Goal: Task Accomplishment & Management: Use online tool/utility

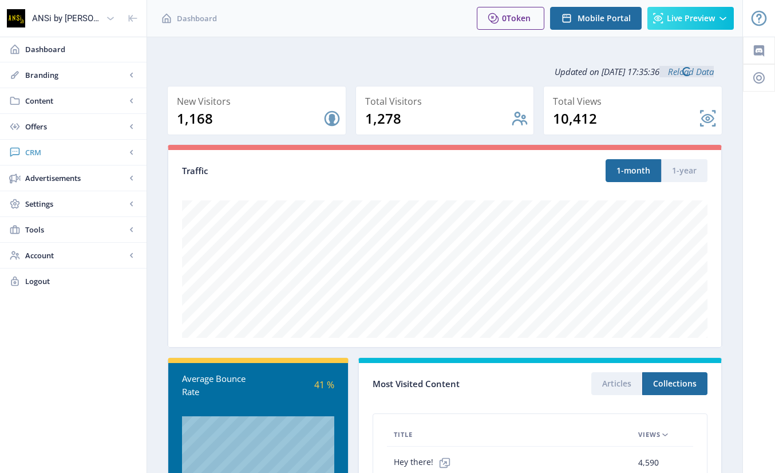
click at [30, 149] on span "CRM" at bounding box center [75, 152] width 101 height 11
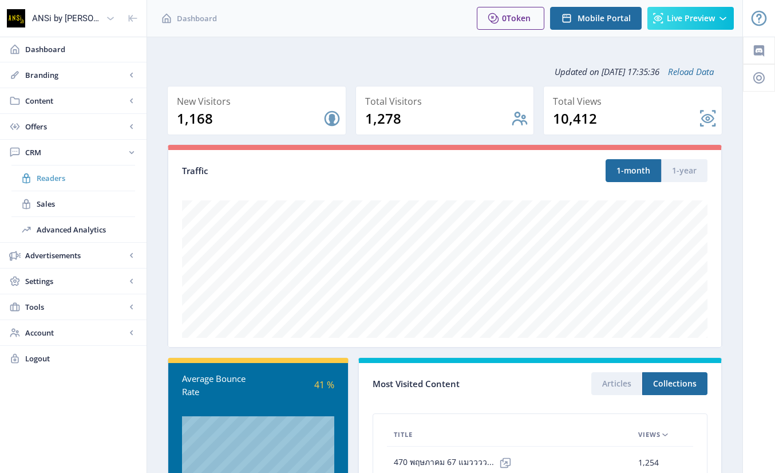
click at [46, 175] on span "Readers" at bounding box center [86, 177] width 98 height 11
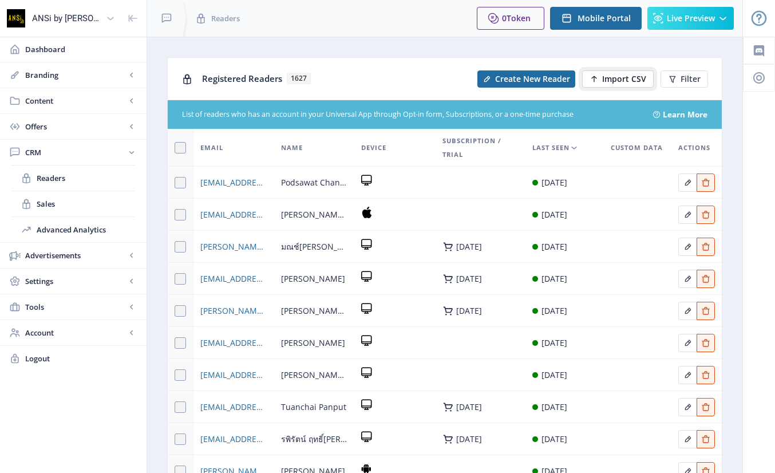
click at [619, 77] on span "Import CSV" at bounding box center [624, 78] width 44 height 9
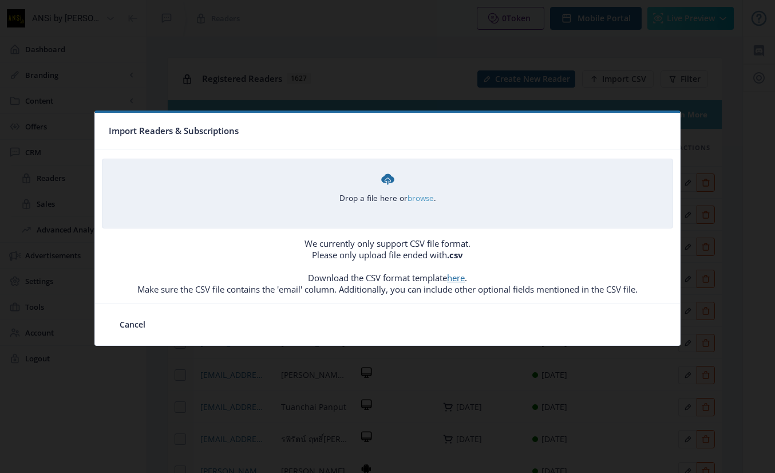
click at [0, 0] on link "browse" at bounding box center [0, 0] width 0 height 0
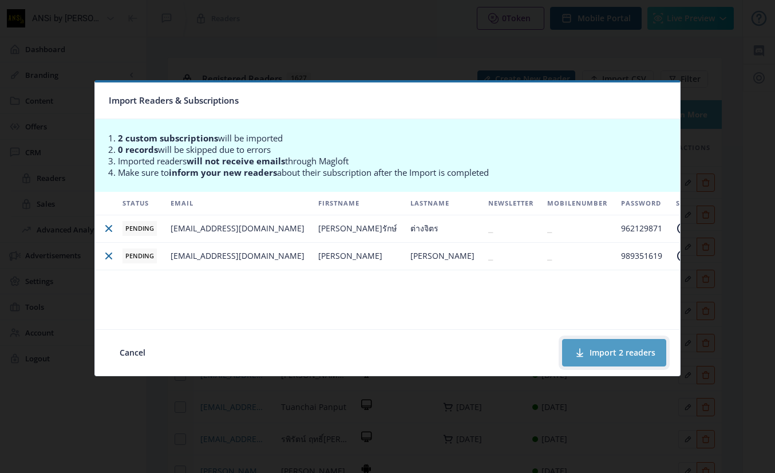
click at [590, 350] on button "Import 2 readers" at bounding box center [614, 352] width 104 height 27
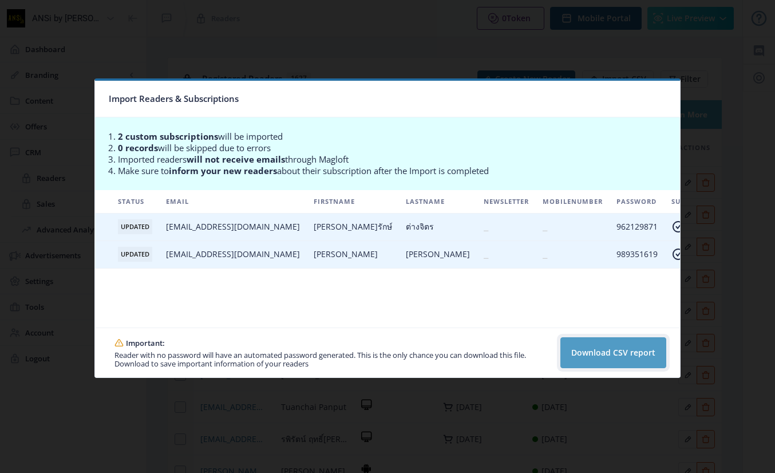
click at [616, 349] on button "Download CSV report" at bounding box center [614, 352] width 106 height 31
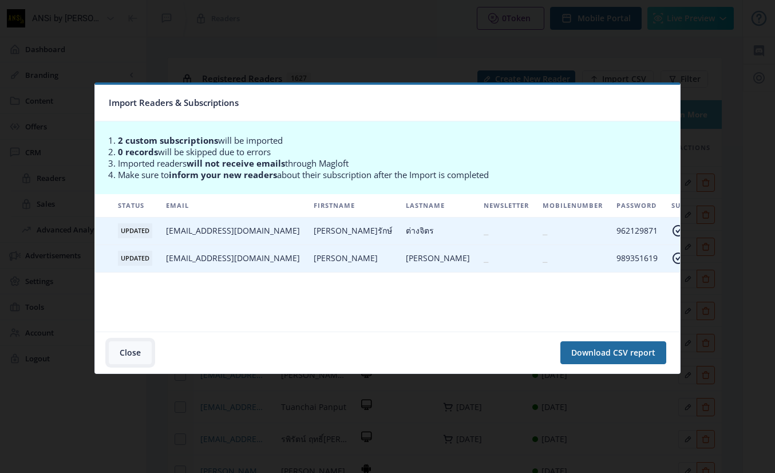
click at [125, 354] on button "Close" at bounding box center [130, 352] width 43 height 23
